Goal: Find specific page/section: Find specific page/section

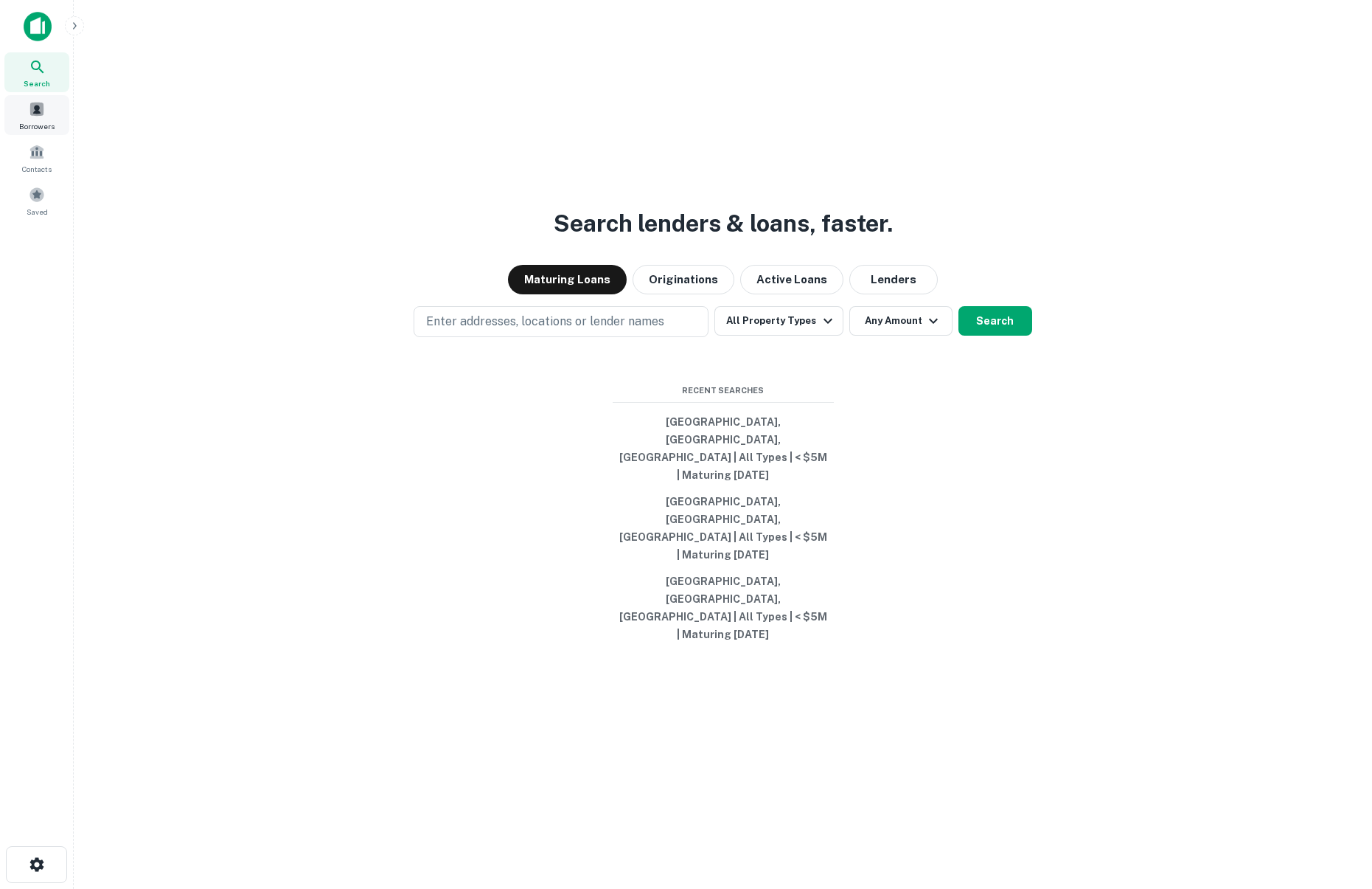
click at [56, 114] on div "Borrowers" at bounding box center [37, 115] width 65 height 40
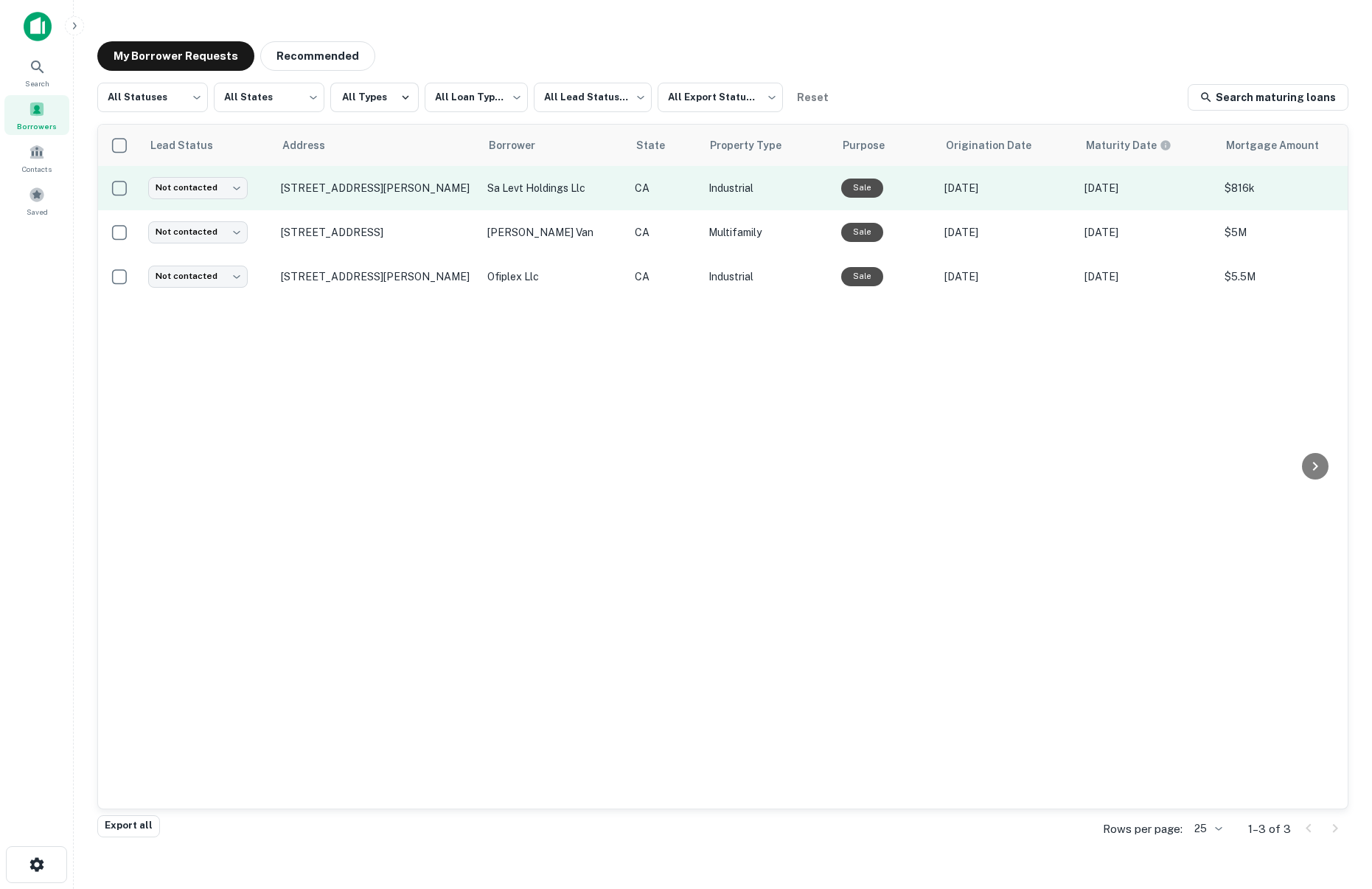
click at [296, 172] on td "1409 E Saint Gertrude Pl Santa Ana, CA 92705" at bounding box center [376, 188] width 206 height 44
